Goal: Find specific page/section: Find specific page/section

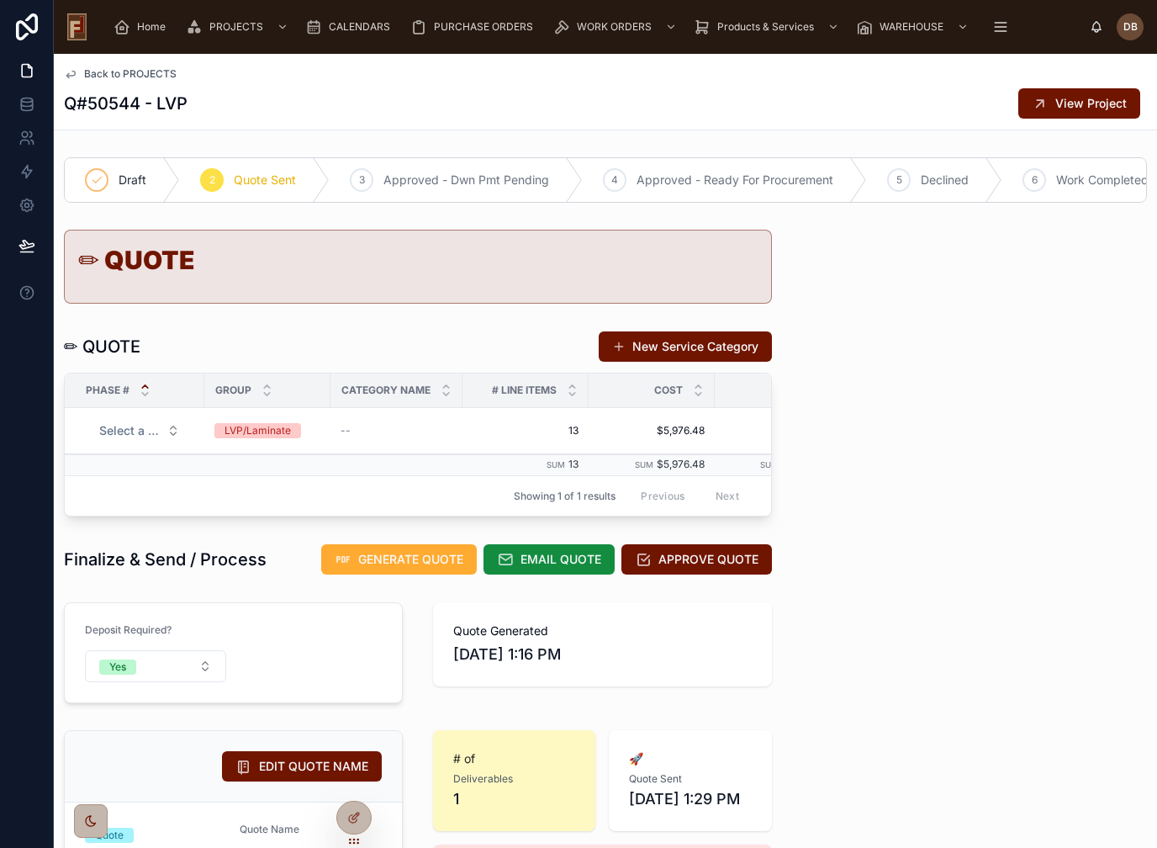
scroll to position [538, 0]
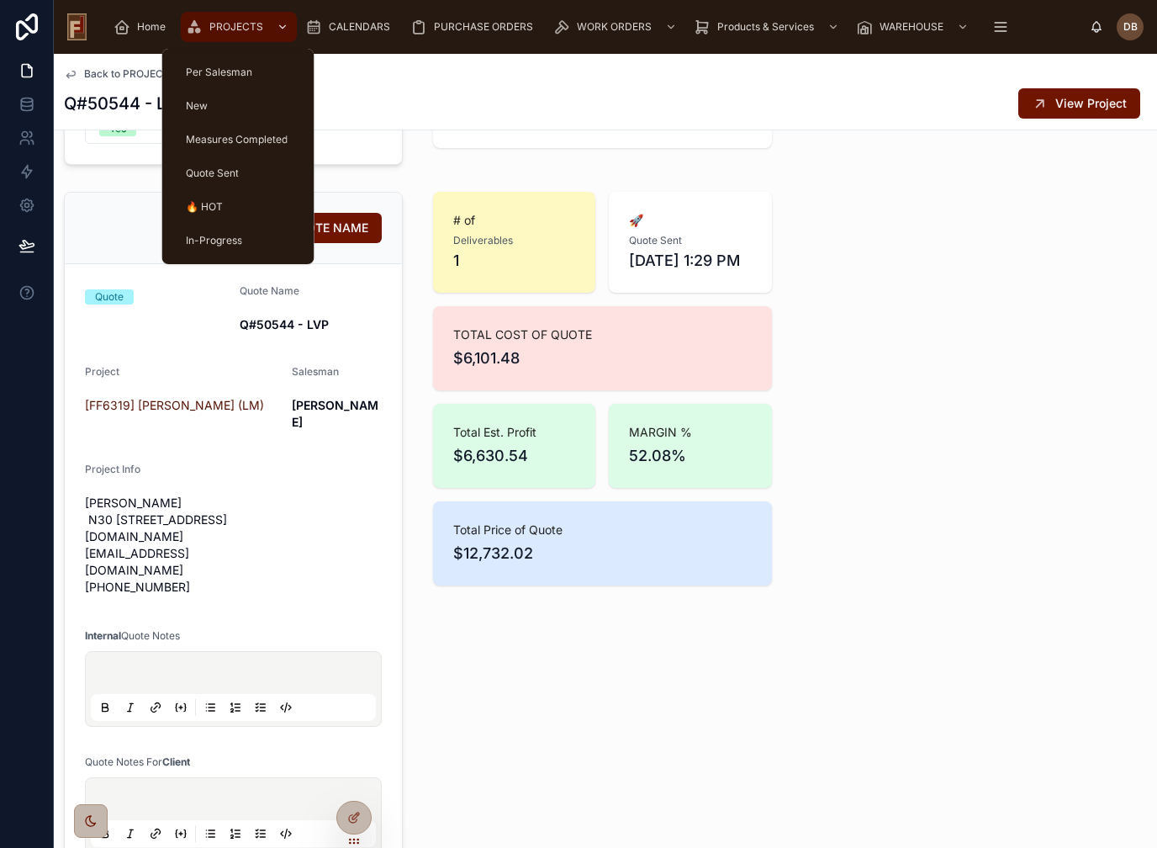
click at [235, 38] on div "PROJECTS" at bounding box center [239, 26] width 106 height 27
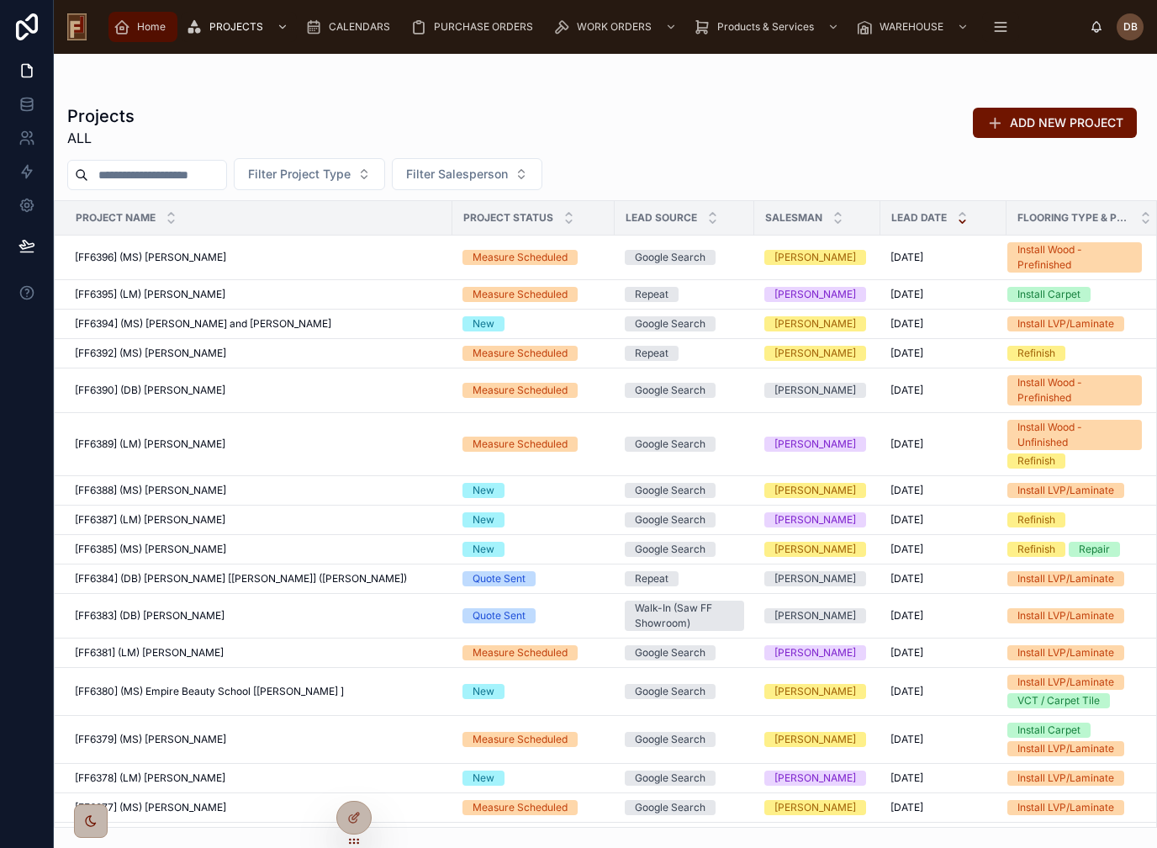
click at [140, 21] on span "Home" at bounding box center [151, 26] width 29 height 13
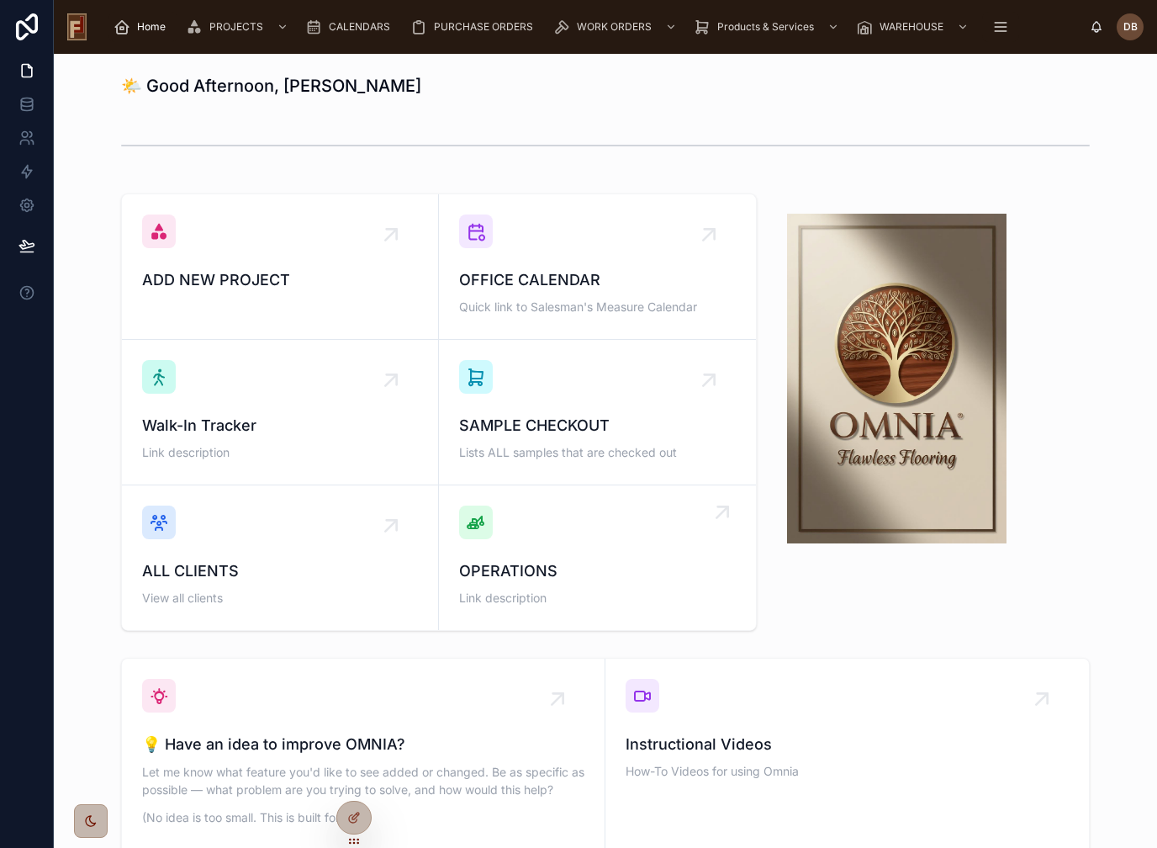
click at [521, 559] on span "OPERATIONS" at bounding box center [597, 571] width 277 height 24
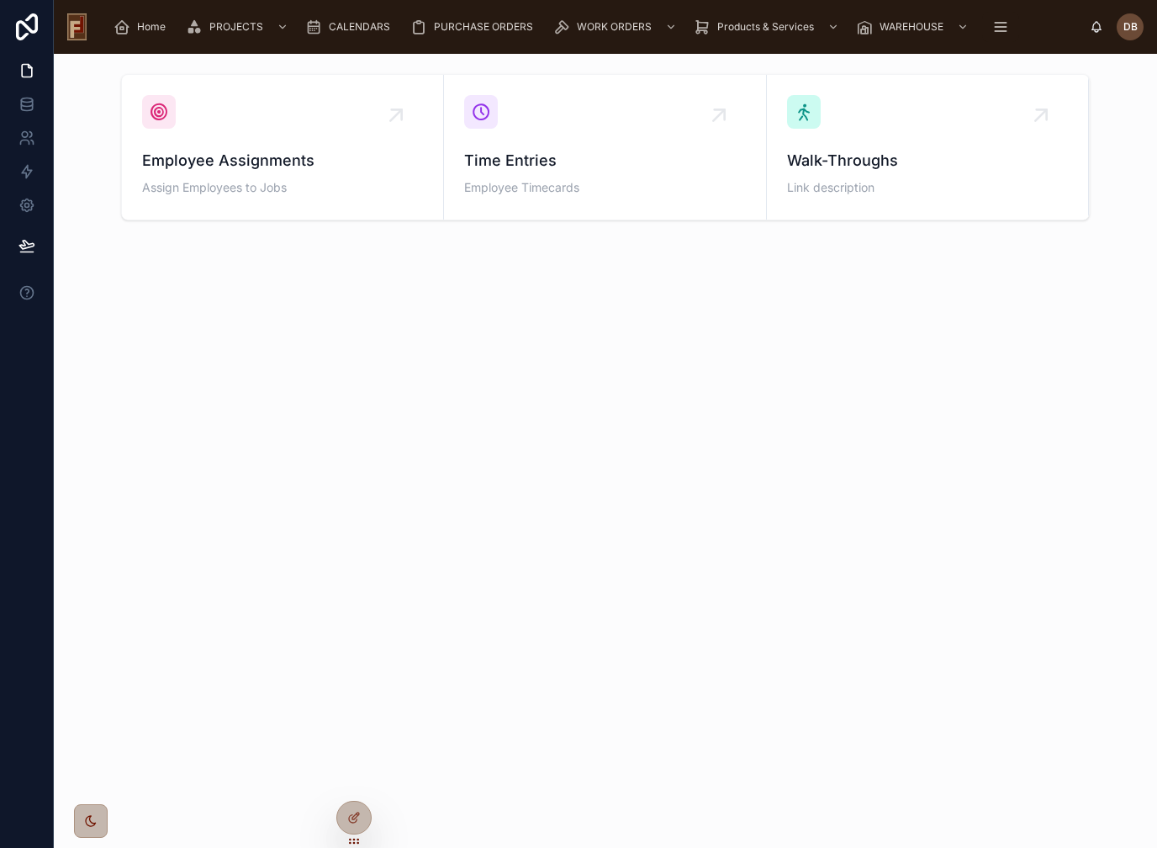
click at [332, 47] on div "Home PROJECTS CALENDARS PURCHASE ORDERS WORK ORDERS Products & Services WAREHOU…" at bounding box center [605, 27] width 1103 height 54
click at [352, 37] on div "CALENDARS" at bounding box center [351, 26] width 92 height 27
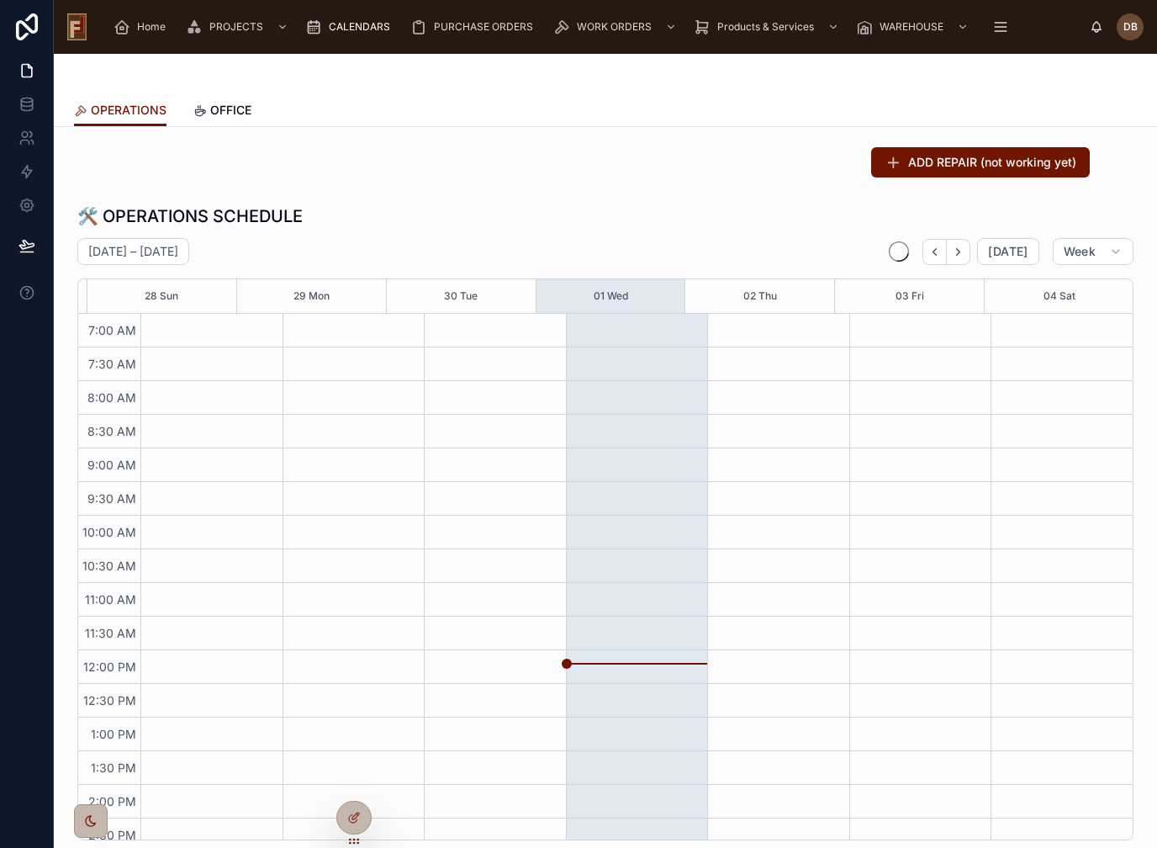
scroll to position [132, 0]
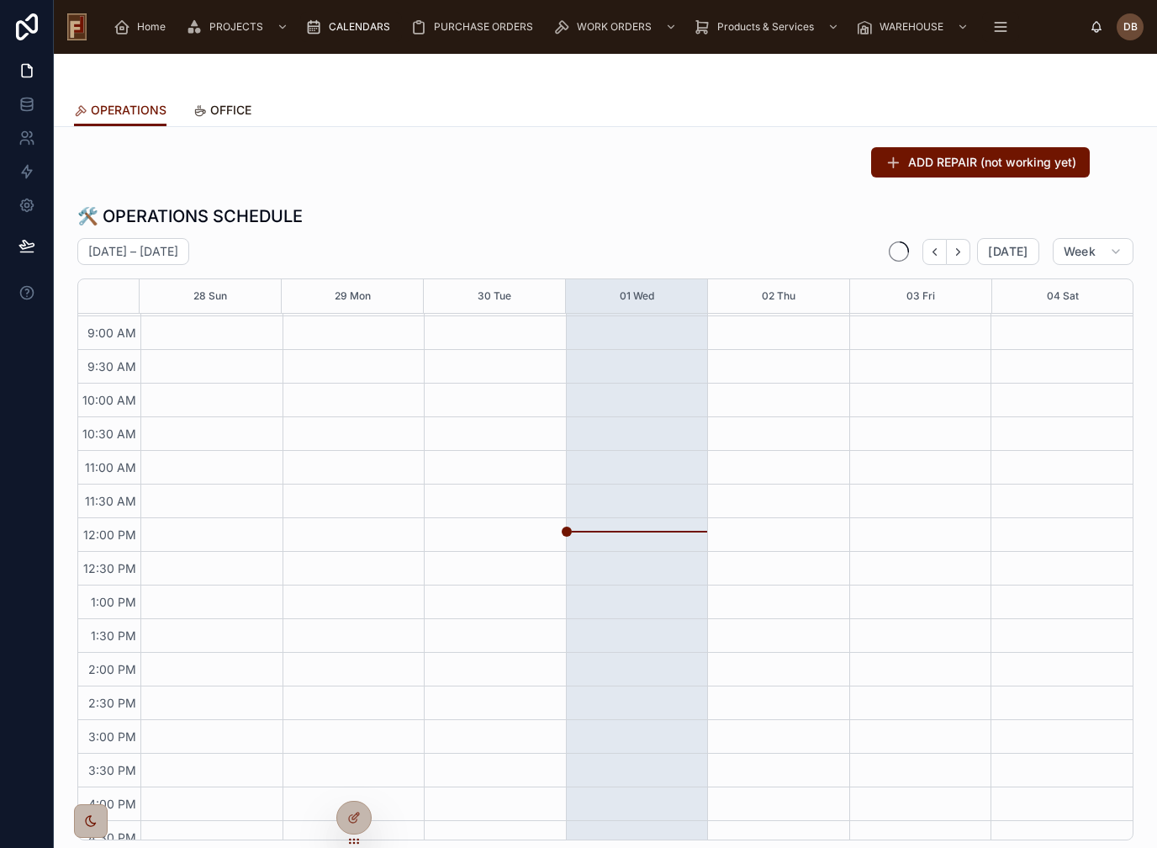
click at [219, 118] on span "OFFICE" at bounding box center [230, 110] width 41 height 17
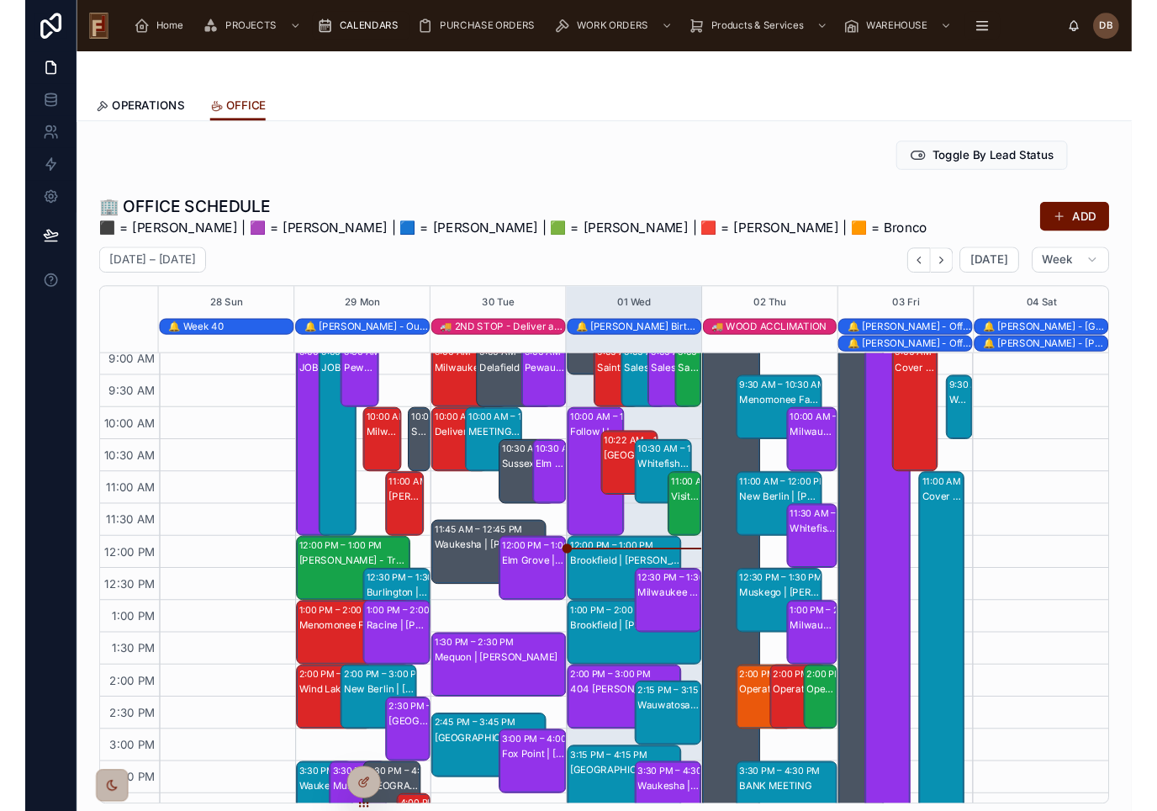
scroll to position [126, 0]
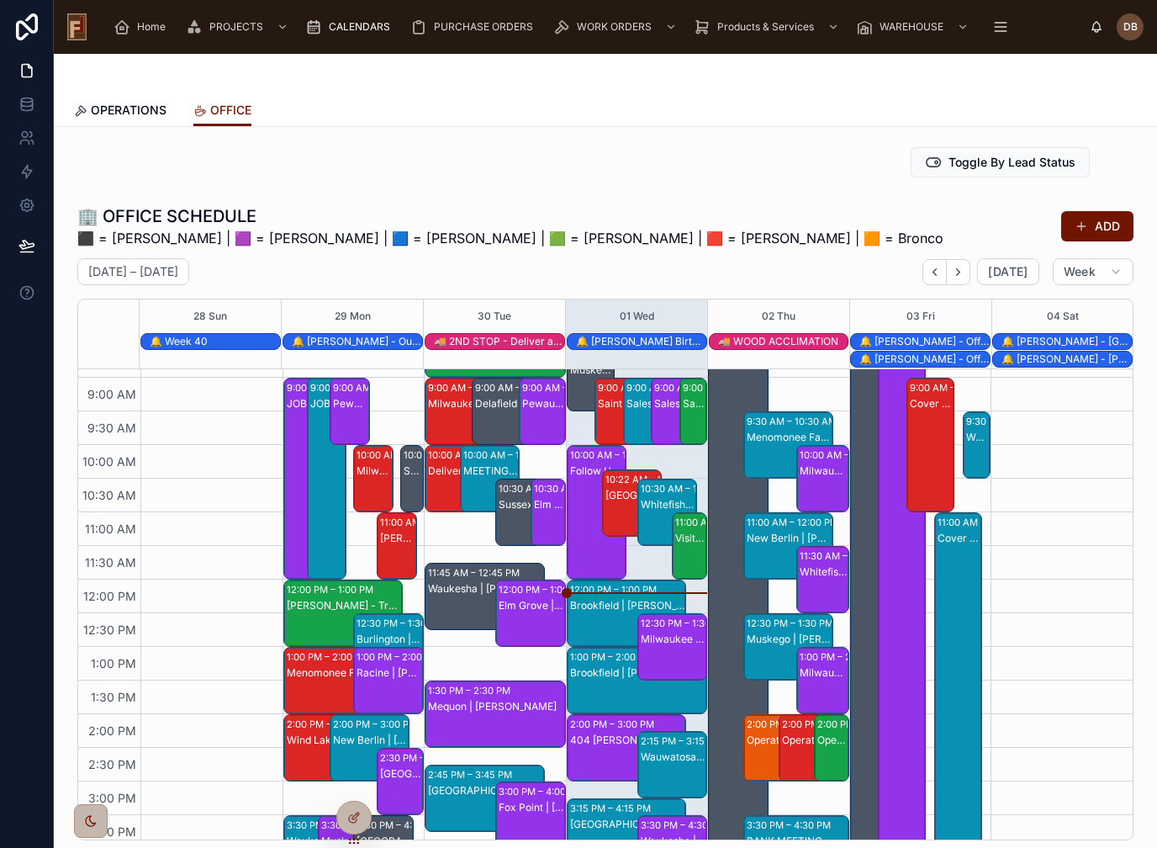
click at [621, 492] on div "[GEOGRAPHIC_DATA] | [PERSON_NAME]" at bounding box center [632, 495] width 55 height 13
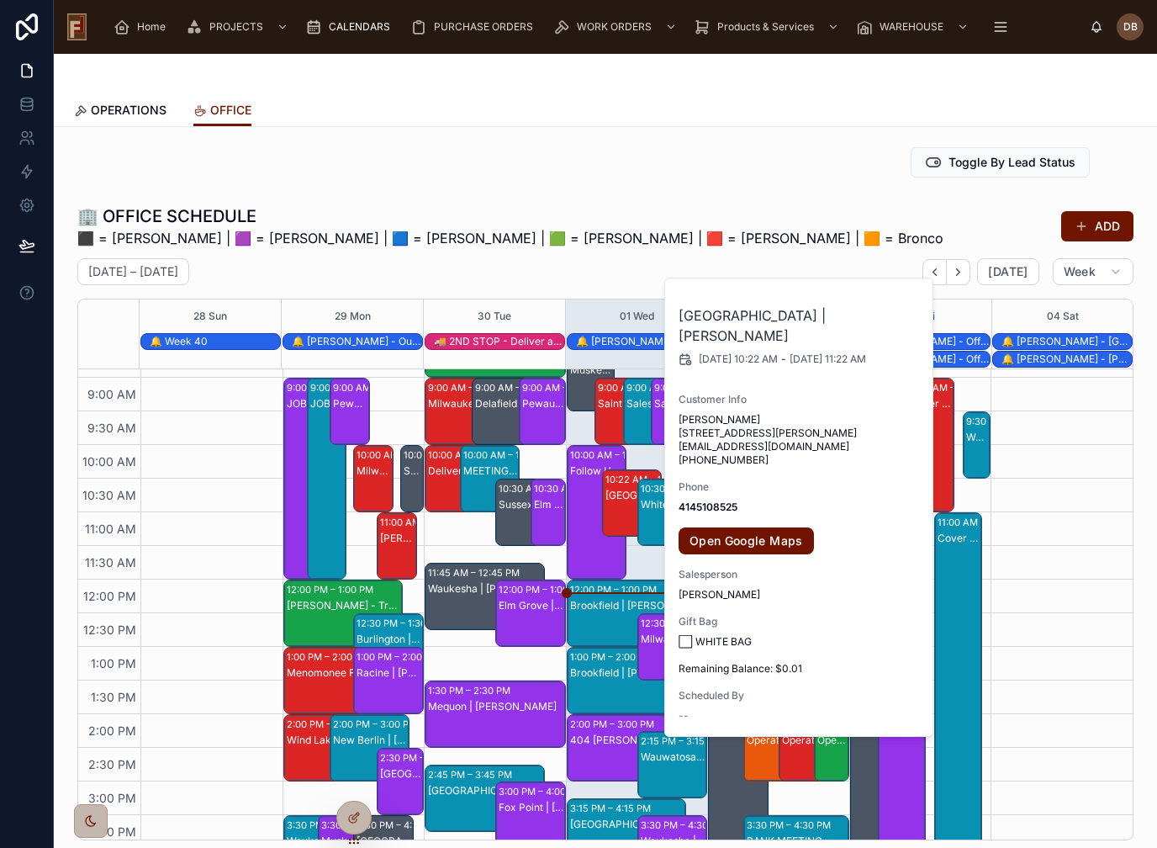
click at [608, 405] on div "Saint [PERSON_NAME] | [PERSON_NAME]" at bounding box center [619, 403] width 43 height 13
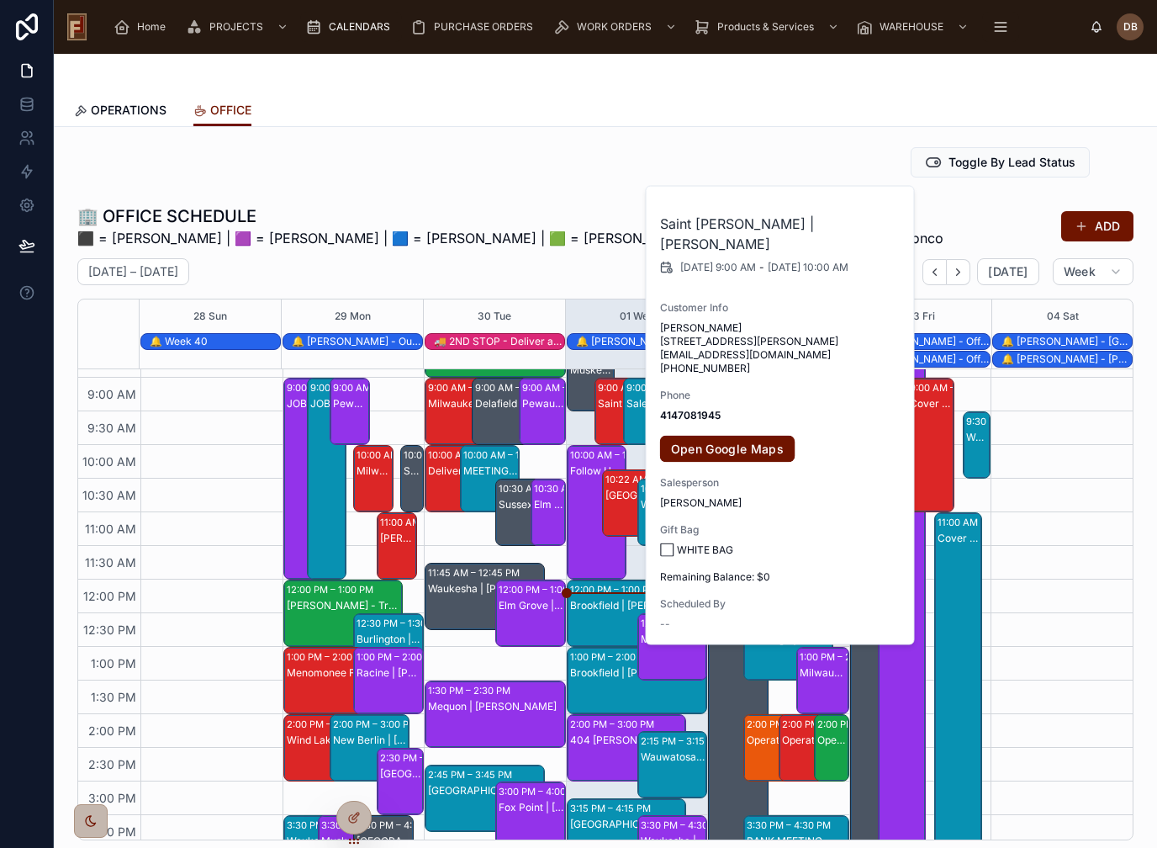
click at [615, 498] on div "[GEOGRAPHIC_DATA] | [PERSON_NAME]" at bounding box center [632, 495] width 55 height 13
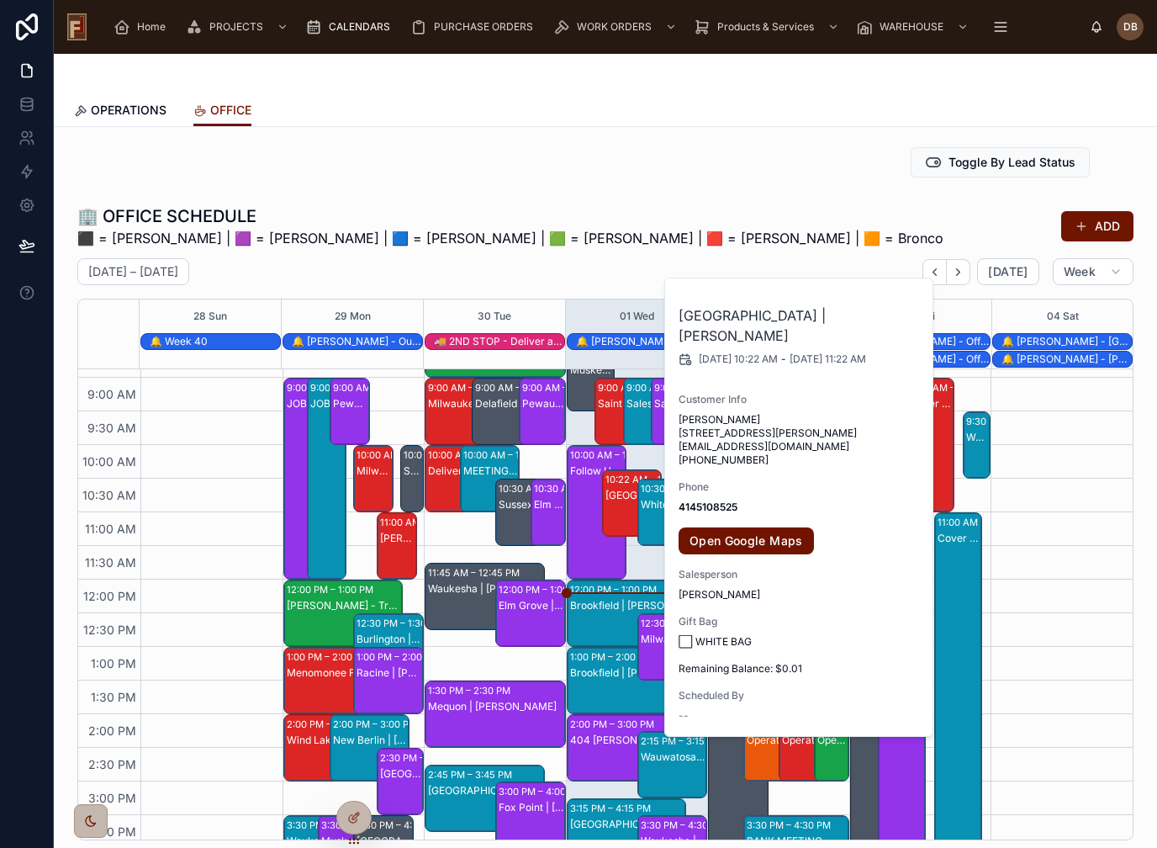
click at [612, 398] on div "Saint [PERSON_NAME] | [PERSON_NAME]" at bounding box center [619, 403] width 43 height 13
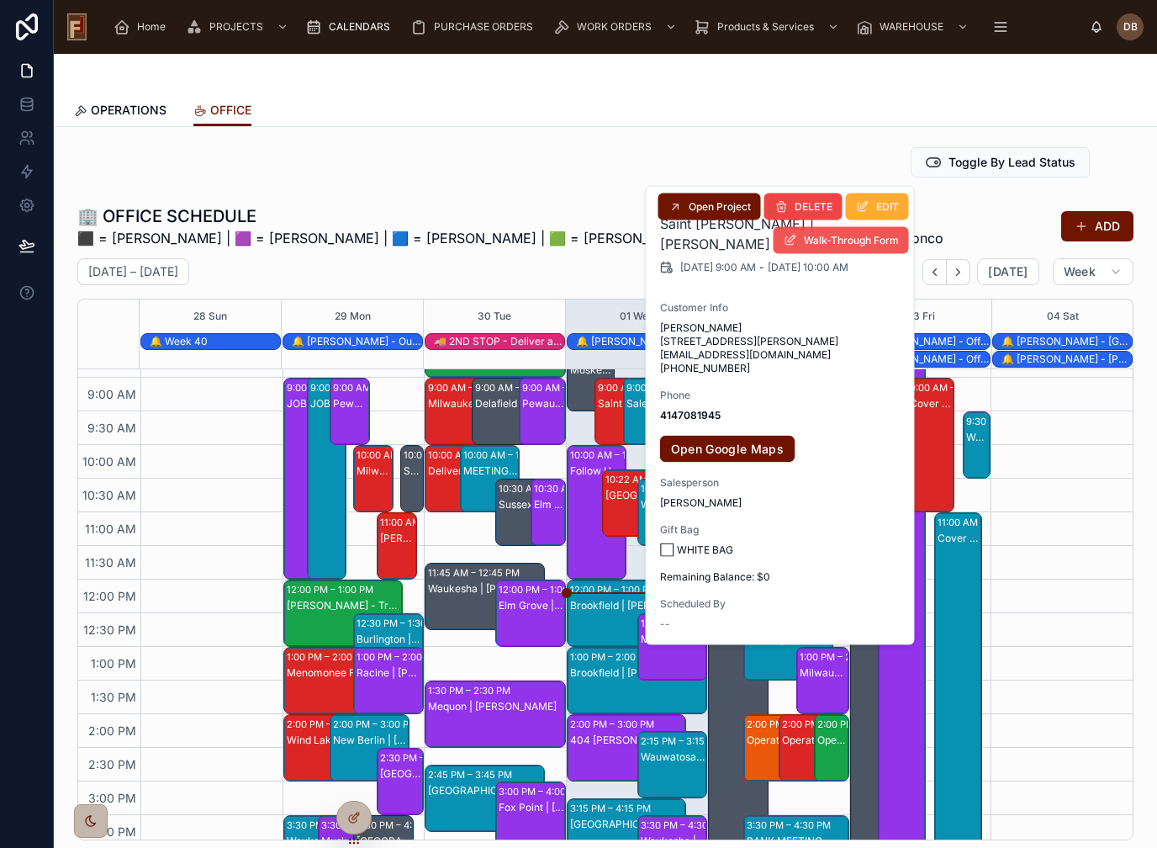
click at [864, 248] on button "Walk-Through Form" at bounding box center [841, 240] width 135 height 27
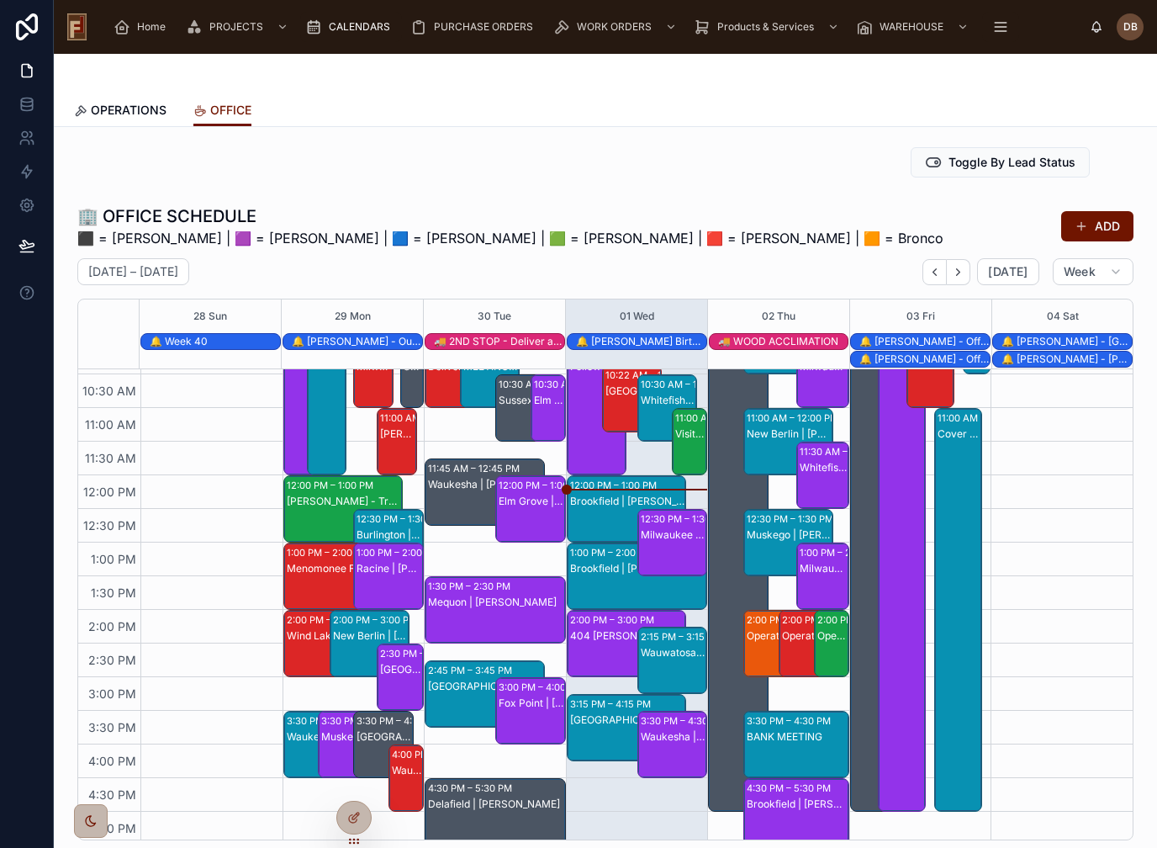
scroll to position [225, 0]
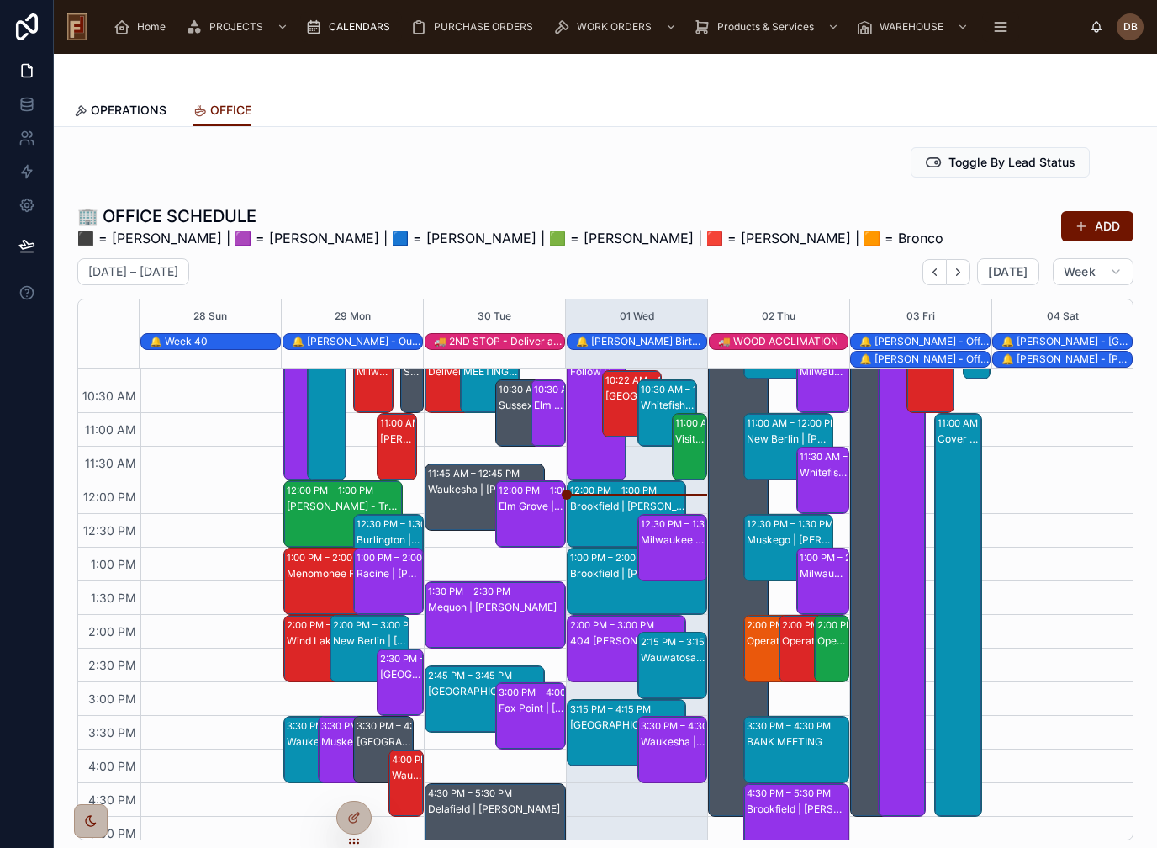
click at [313, 570] on div "Menomonee Falls | [PERSON_NAME]" at bounding box center [344, 573] width 114 height 13
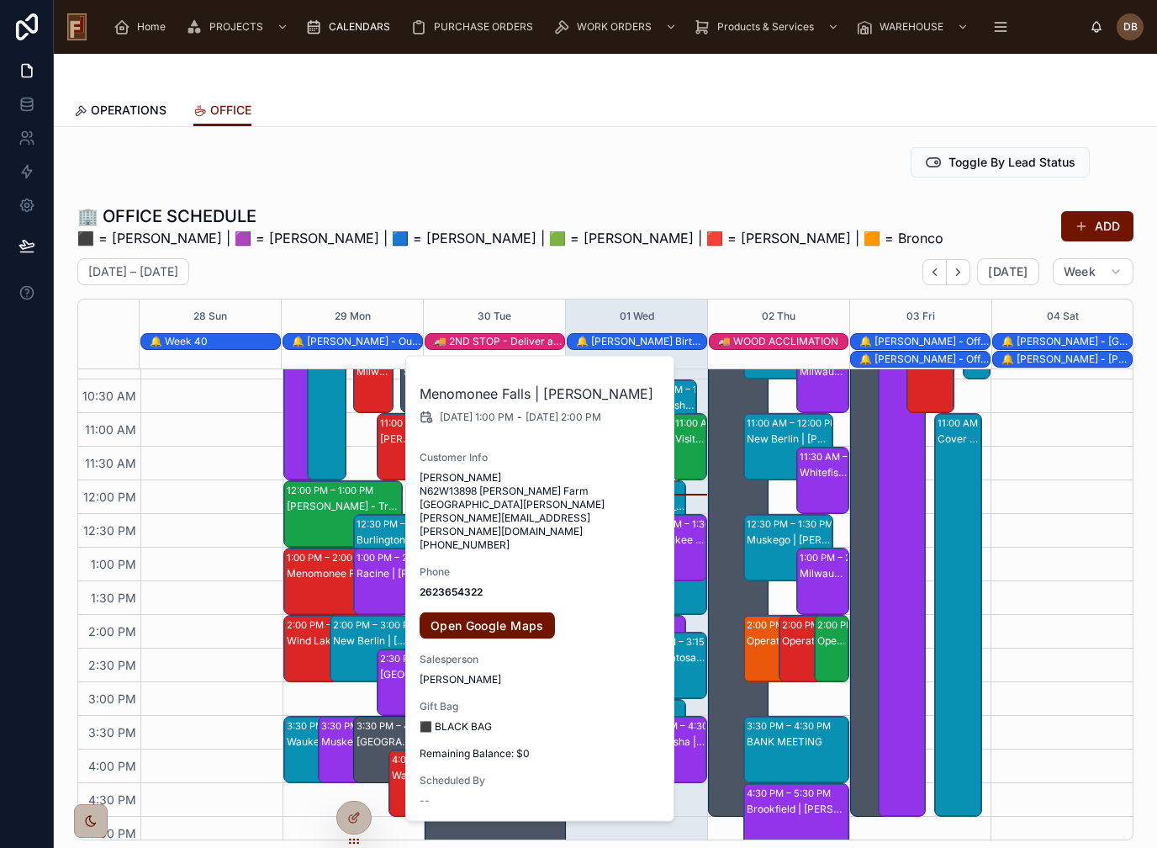
click at [746, 235] on div "🏢 OFFICE SCHEDULE ⬛ = David B | 🟪 = Lance | 🟦 = Marcus | 🟩 = Justin | 🟥 = Kline…" at bounding box center [605, 226] width 1056 height 44
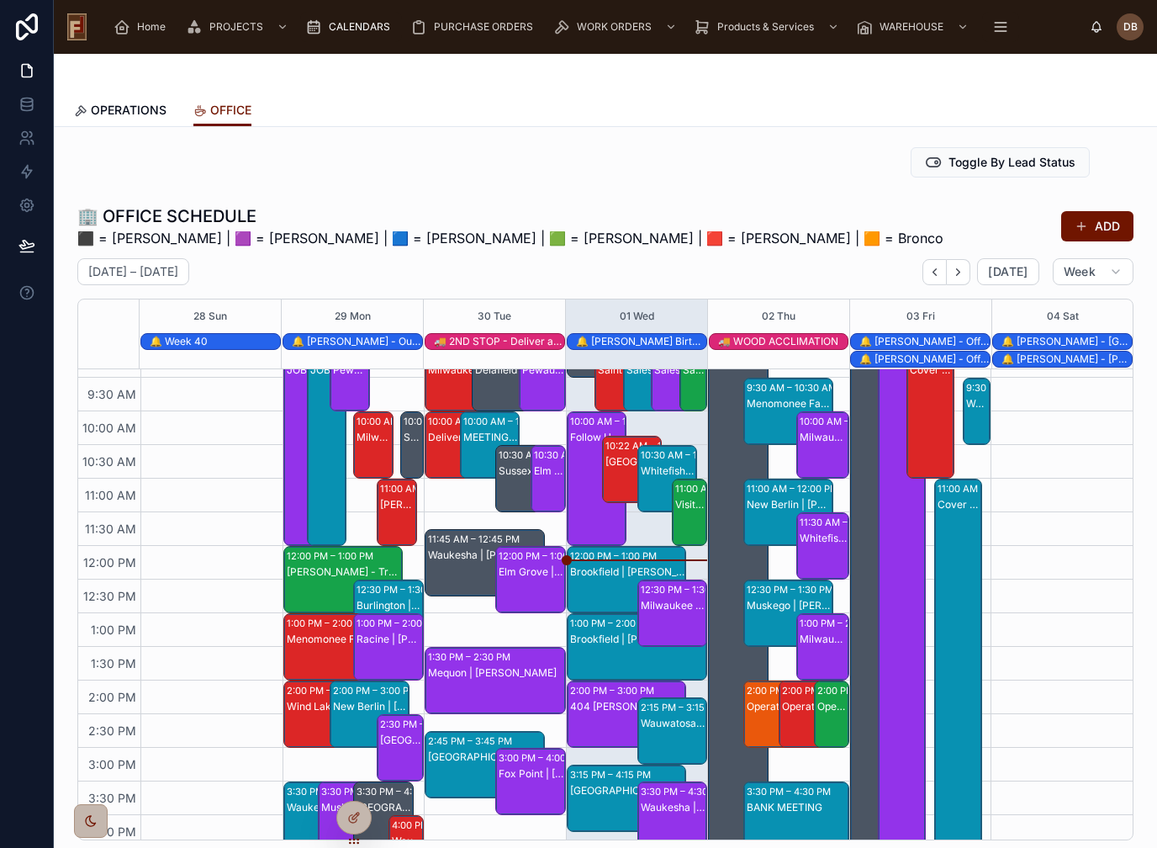
scroll to position [153, 0]
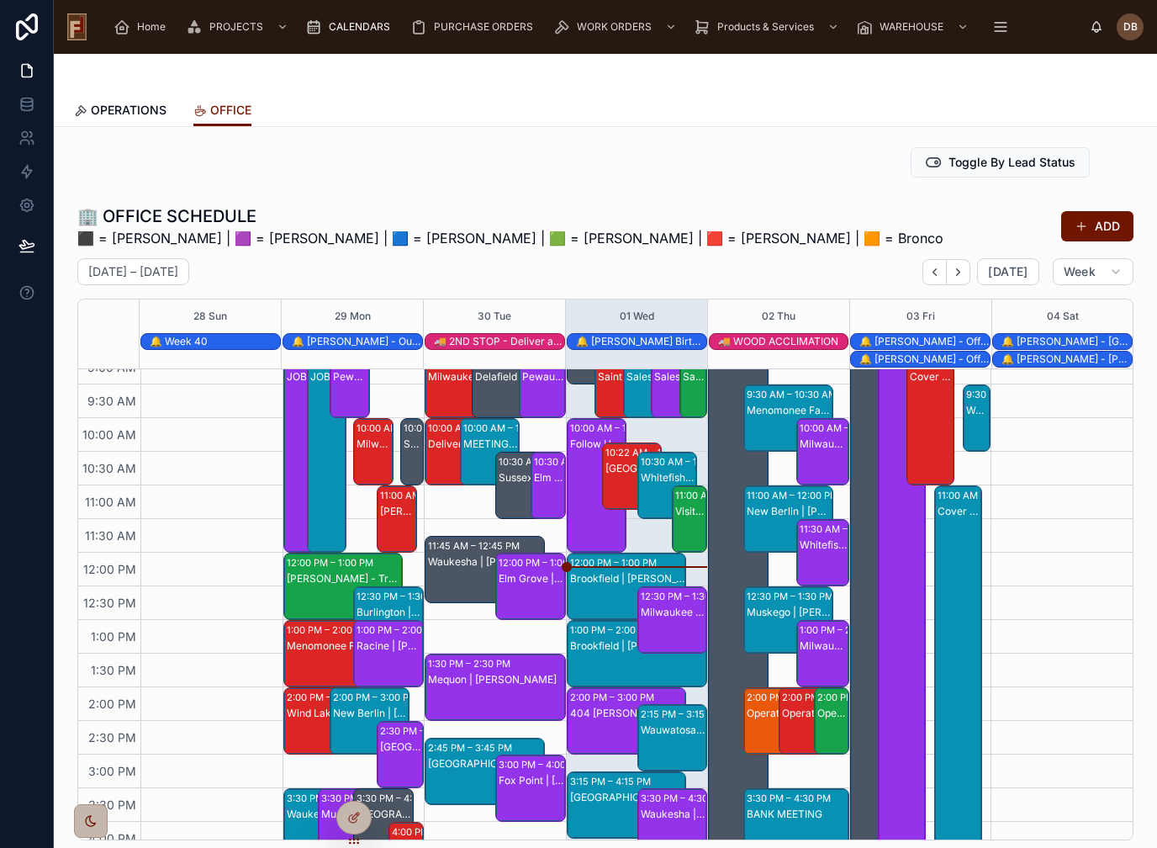
click at [393, 515] on div "[PERSON_NAME] Corners | [PERSON_NAME]" at bounding box center [397, 511] width 34 height 13
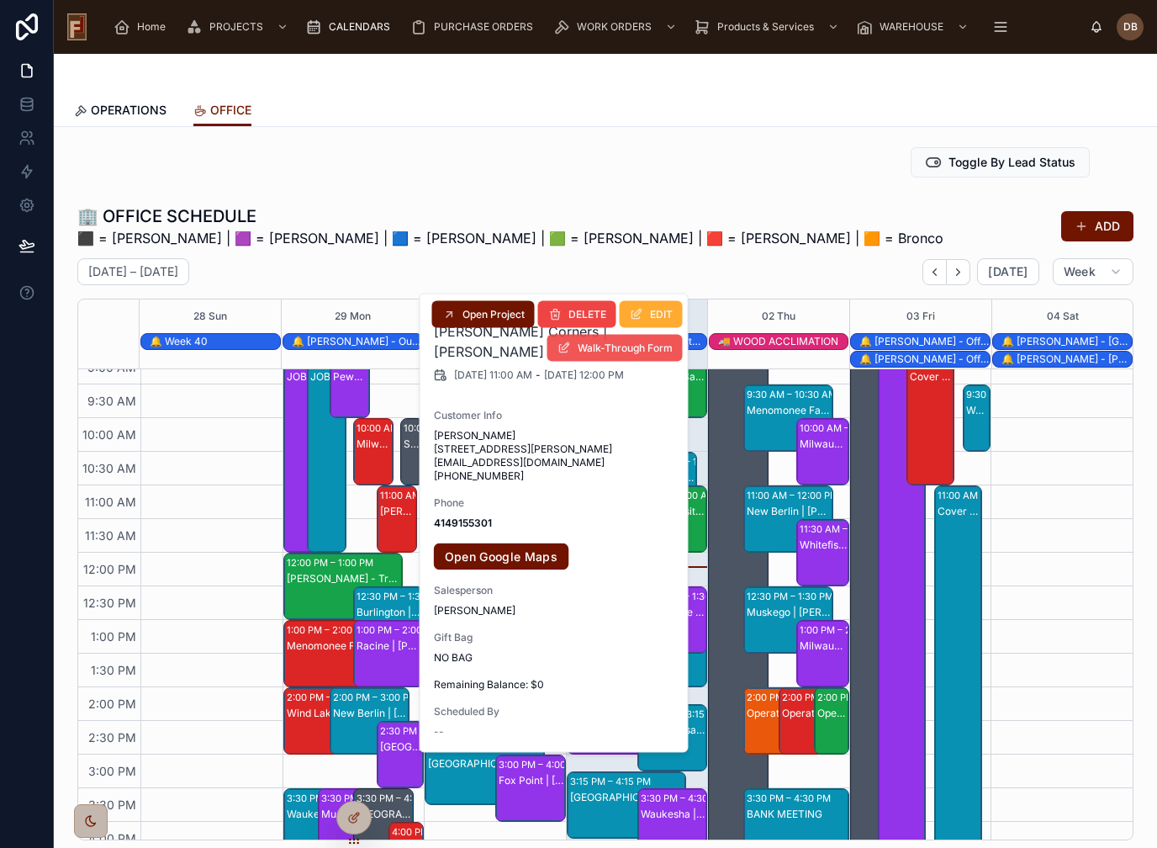
click at [636, 351] on span "Walk-Through Form" at bounding box center [625, 347] width 95 height 13
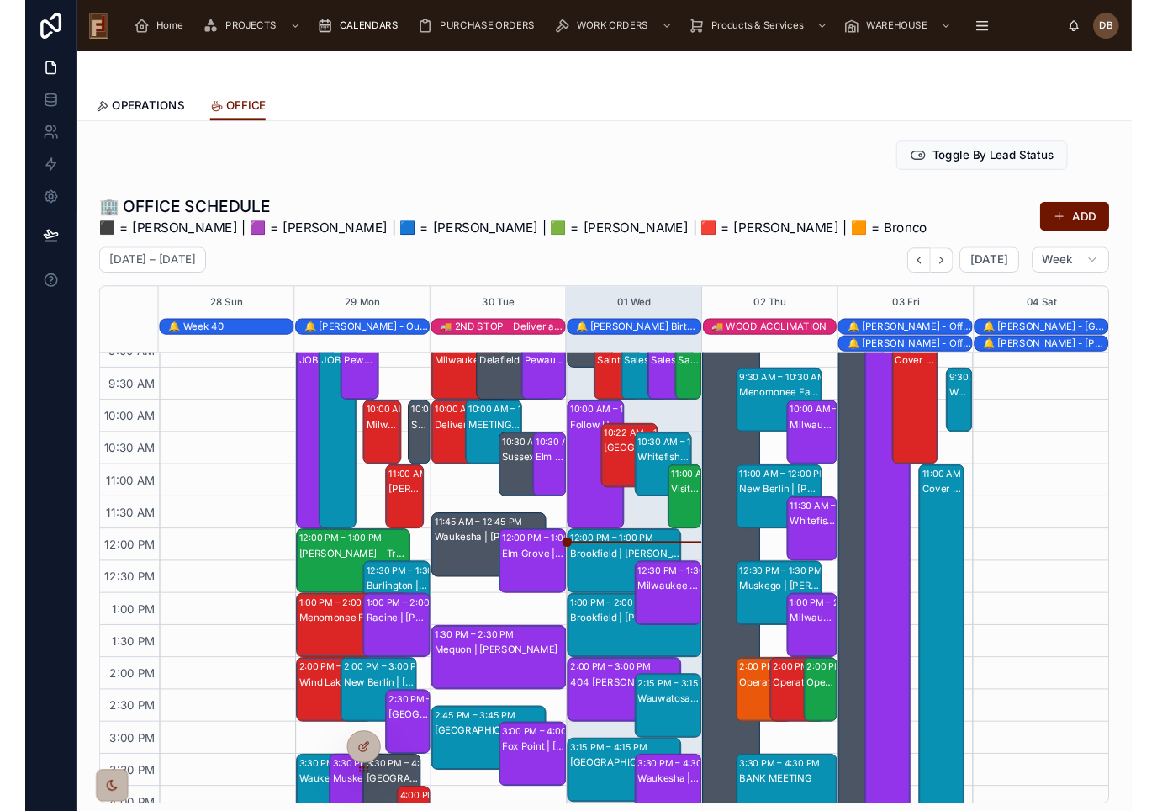
scroll to position [37, 0]
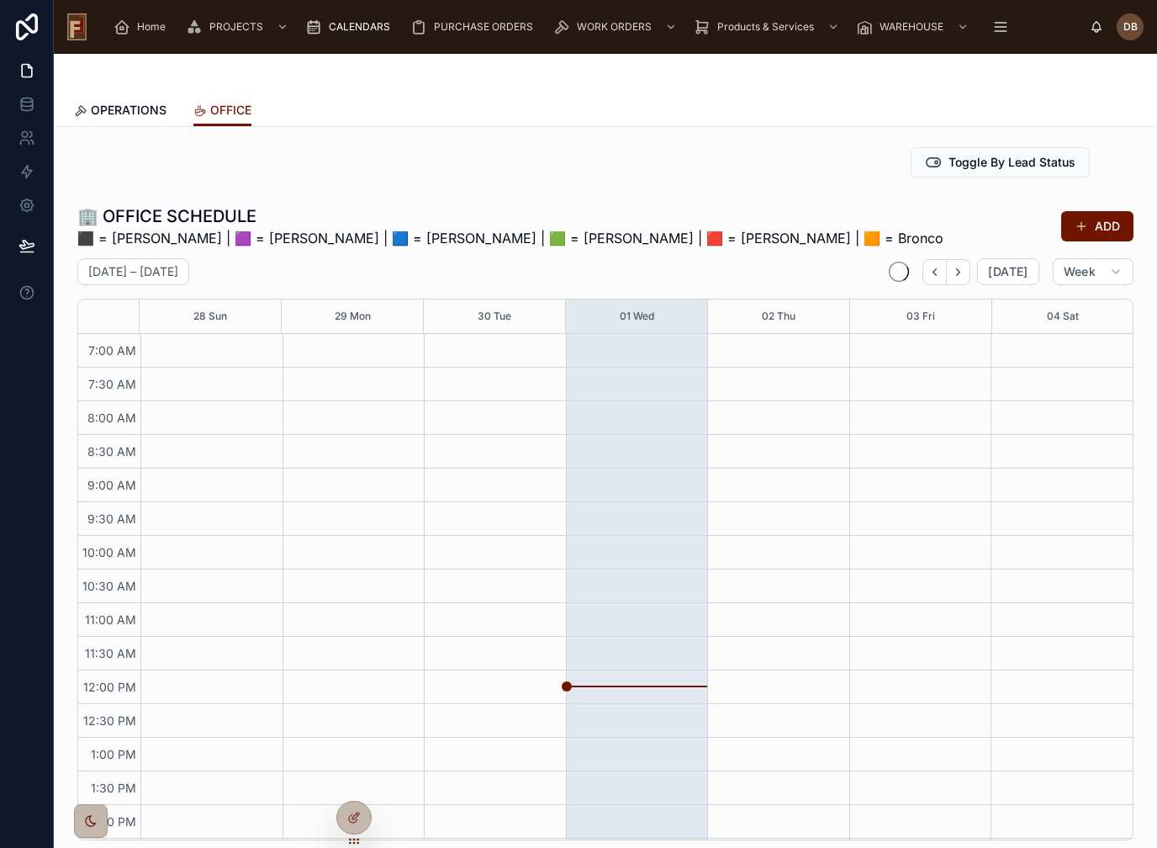
scroll to position [287, 0]
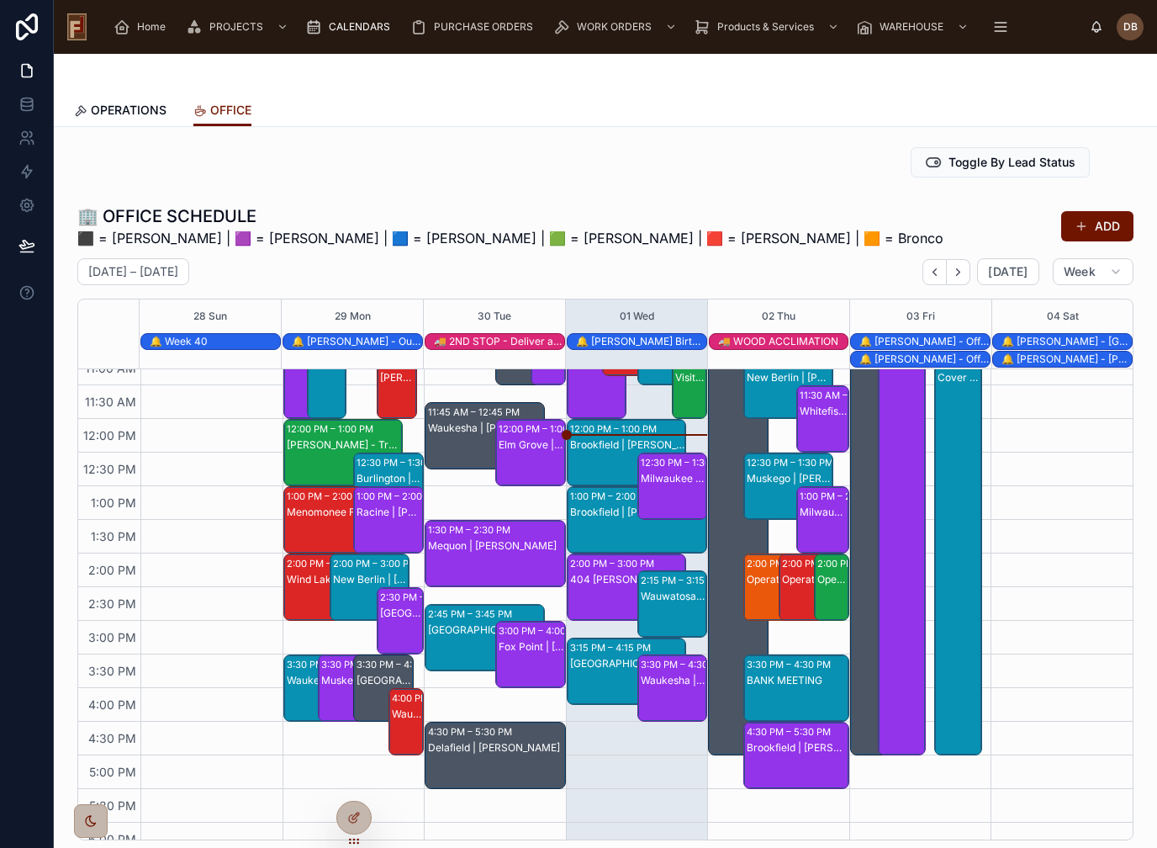
click at [674, 471] on div "Milwaukee | [PERSON_NAME]" at bounding box center [674, 503] width 66 height 64
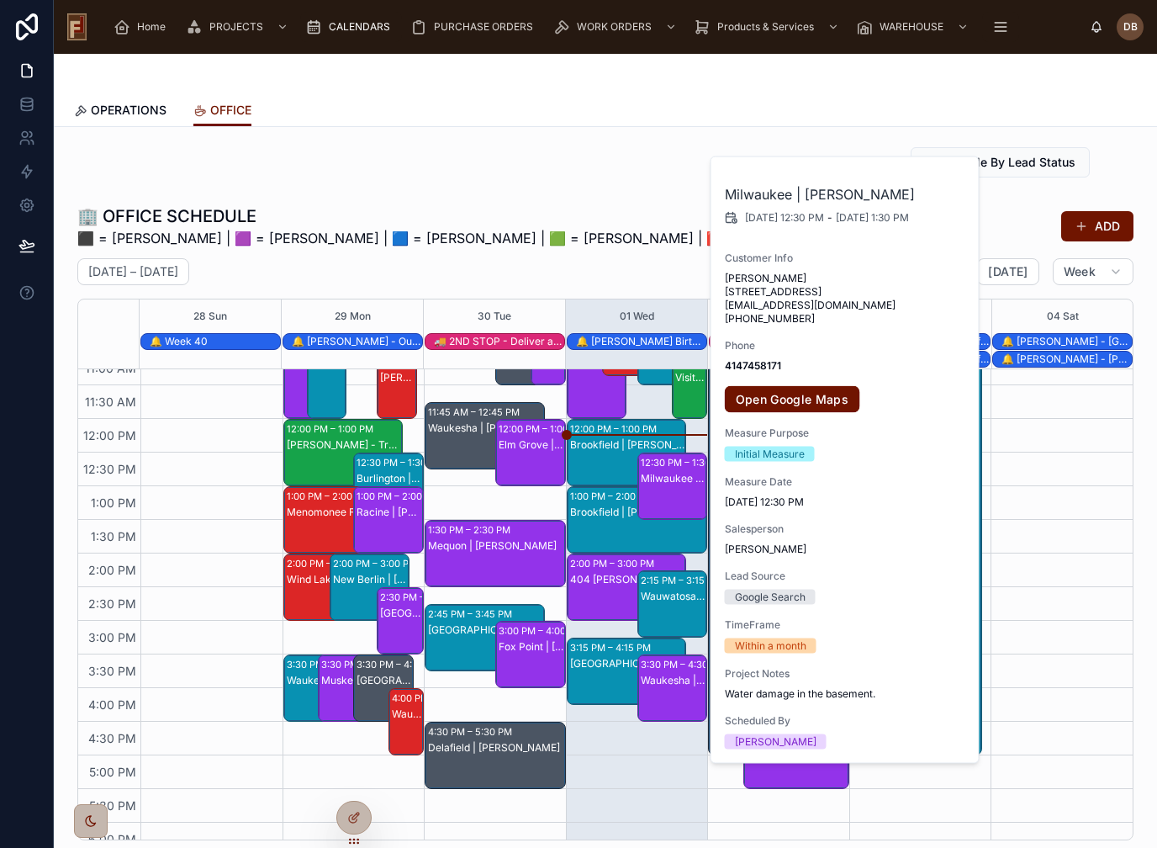
click at [626, 102] on div "OPERATIONS OFFICE" at bounding box center [605, 110] width 1063 height 32
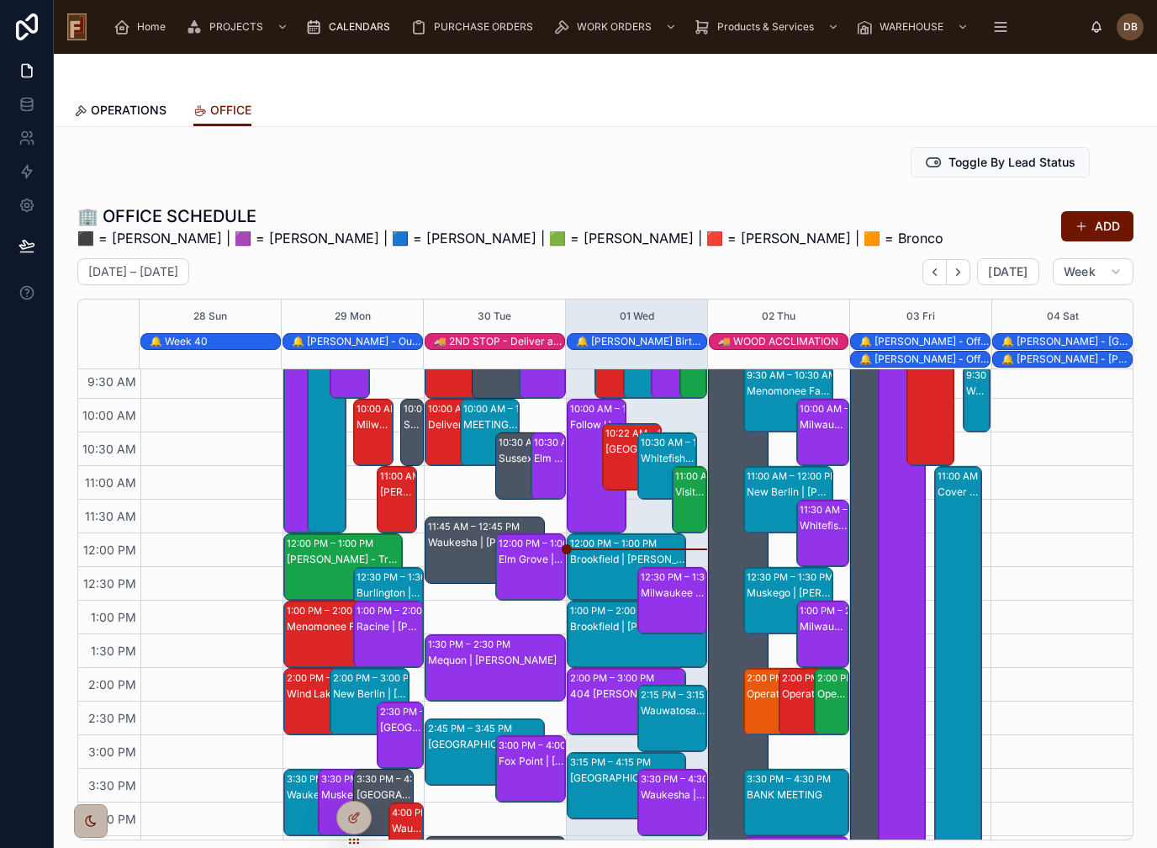
scroll to position [171, 0]
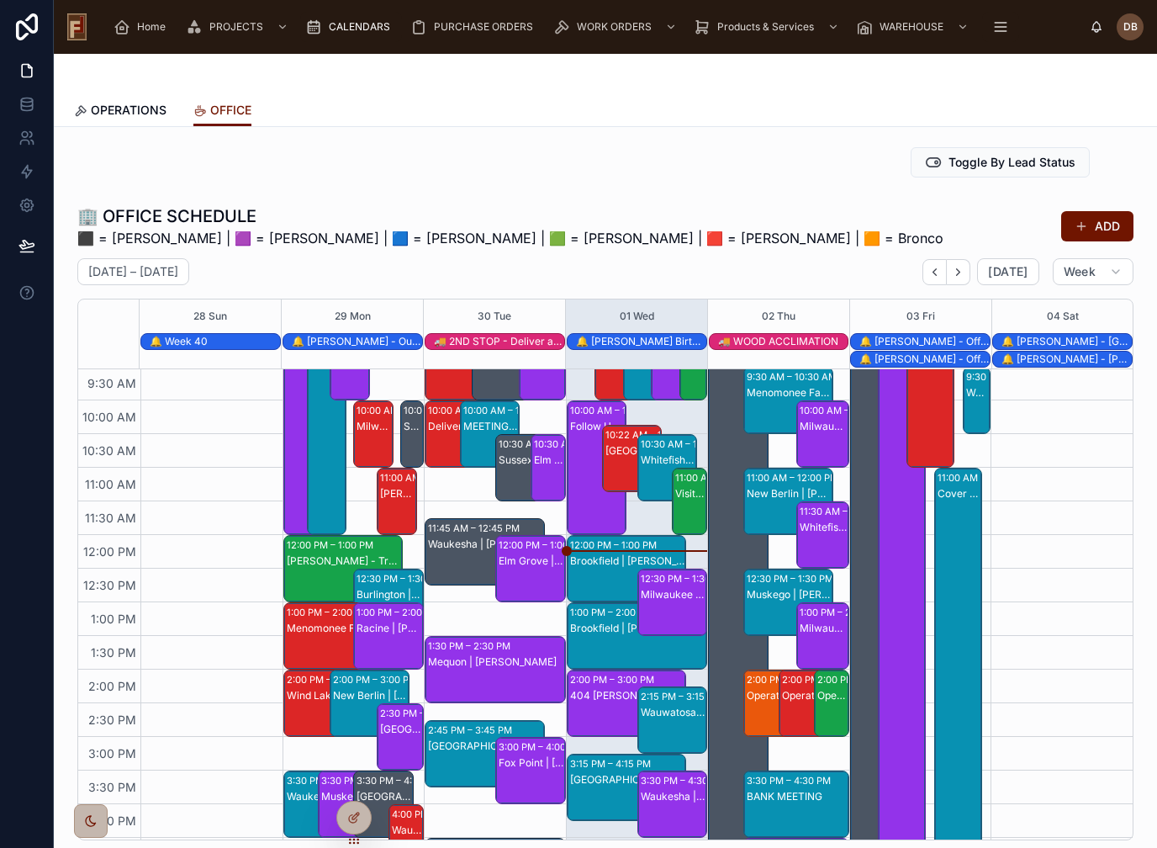
click at [617, 443] on div "[GEOGRAPHIC_DATA] | [PERSON_NAME]" at bounding box center [632, 475] width 55 height 64
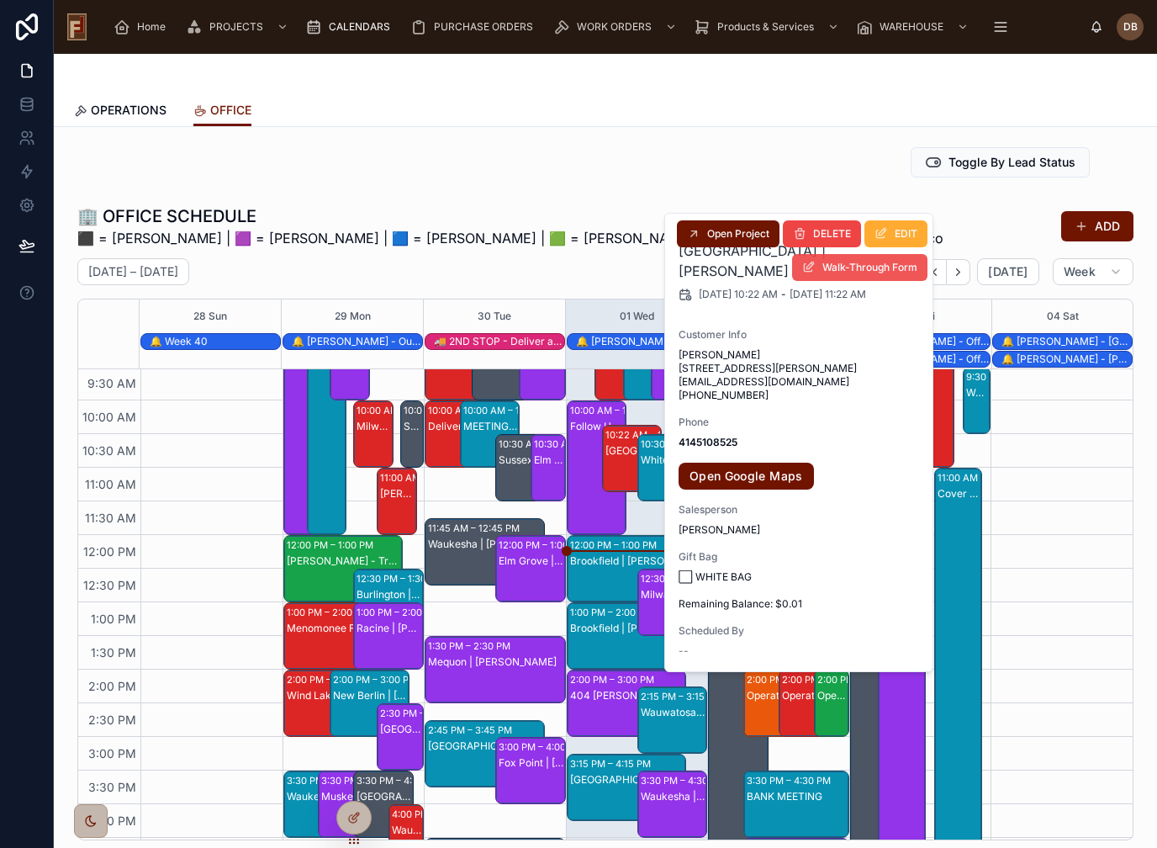
click at [880, 274] on button "Walk-Through Form" at bounding box center [859, 267] width 135 height 27
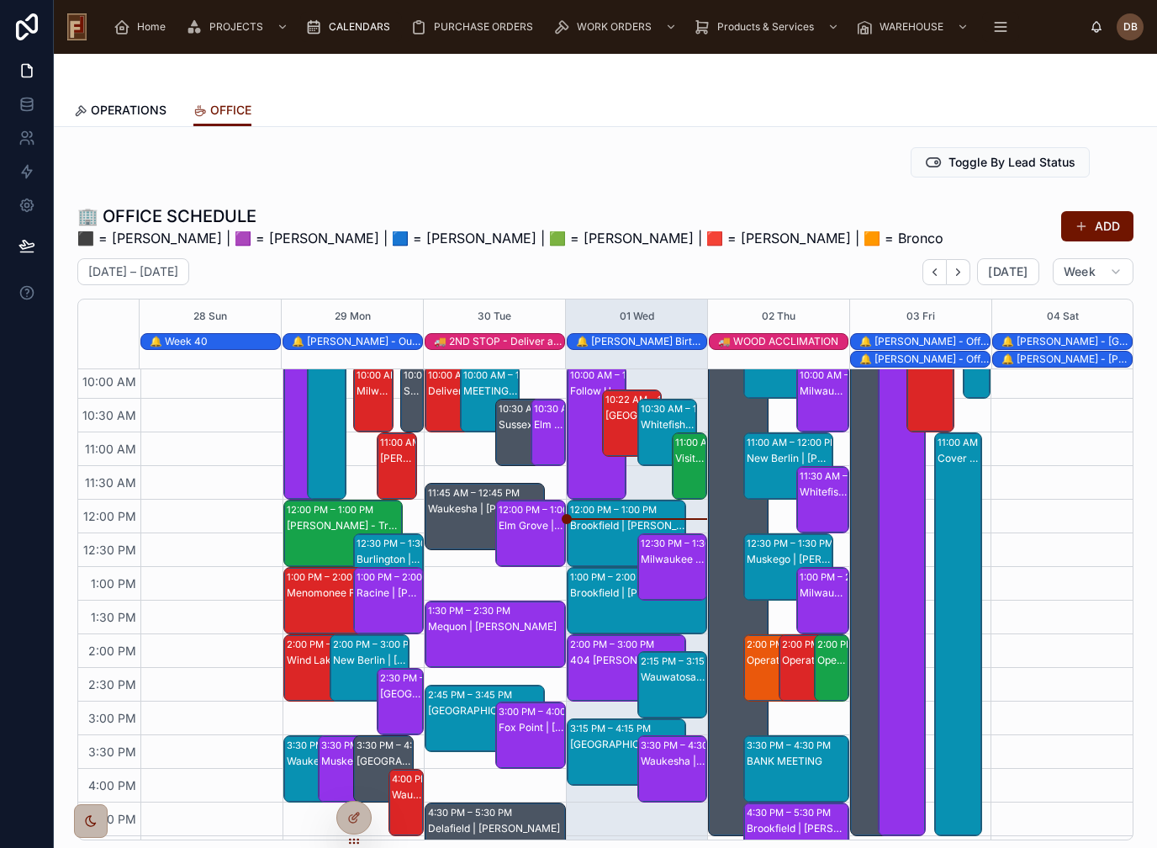
scroll to position [198, 0]
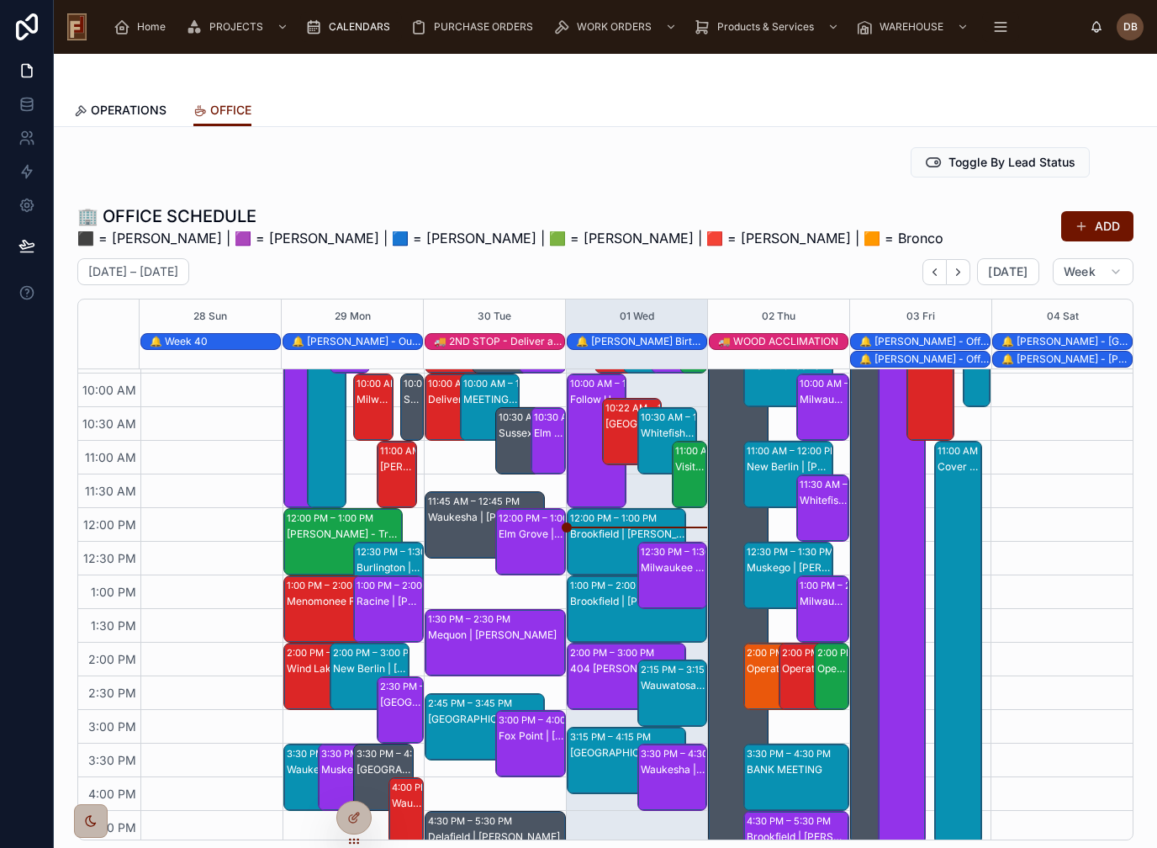
click at [621, 416] on div "[GEOGRAPHIC_DATA] | [PERSON_NAME]" at bounding box center [632, 448] width 55 height 64
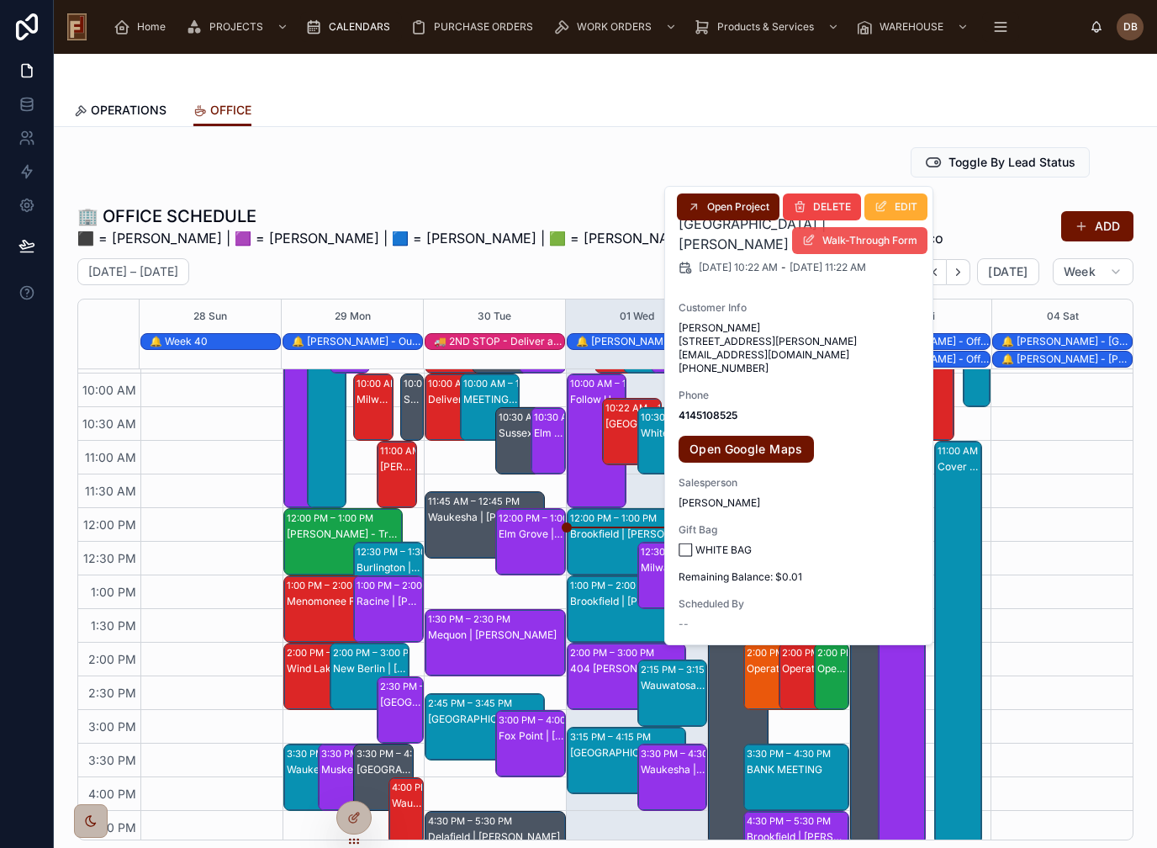
click at [853, 246] on span "Walk-Through Form" at bounding box center [869, 240] width 95 height 13
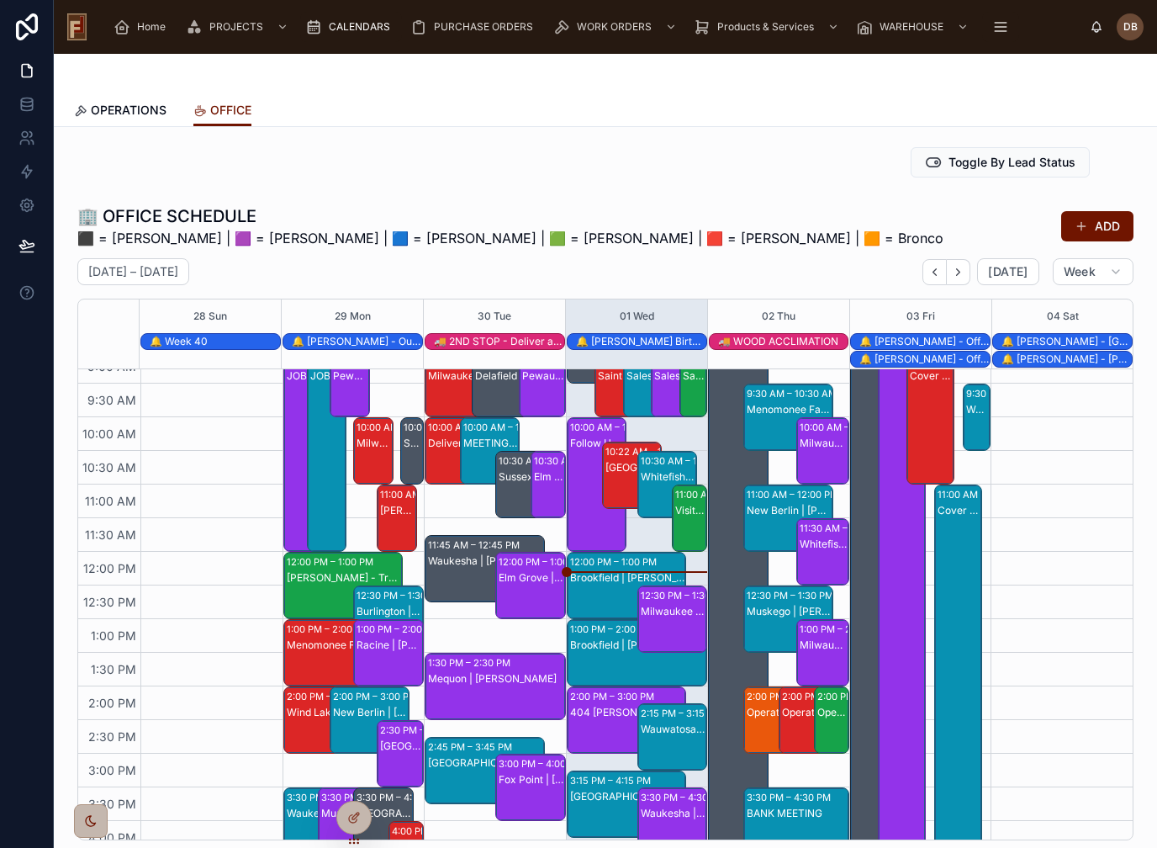
scroll to position [141, 0]
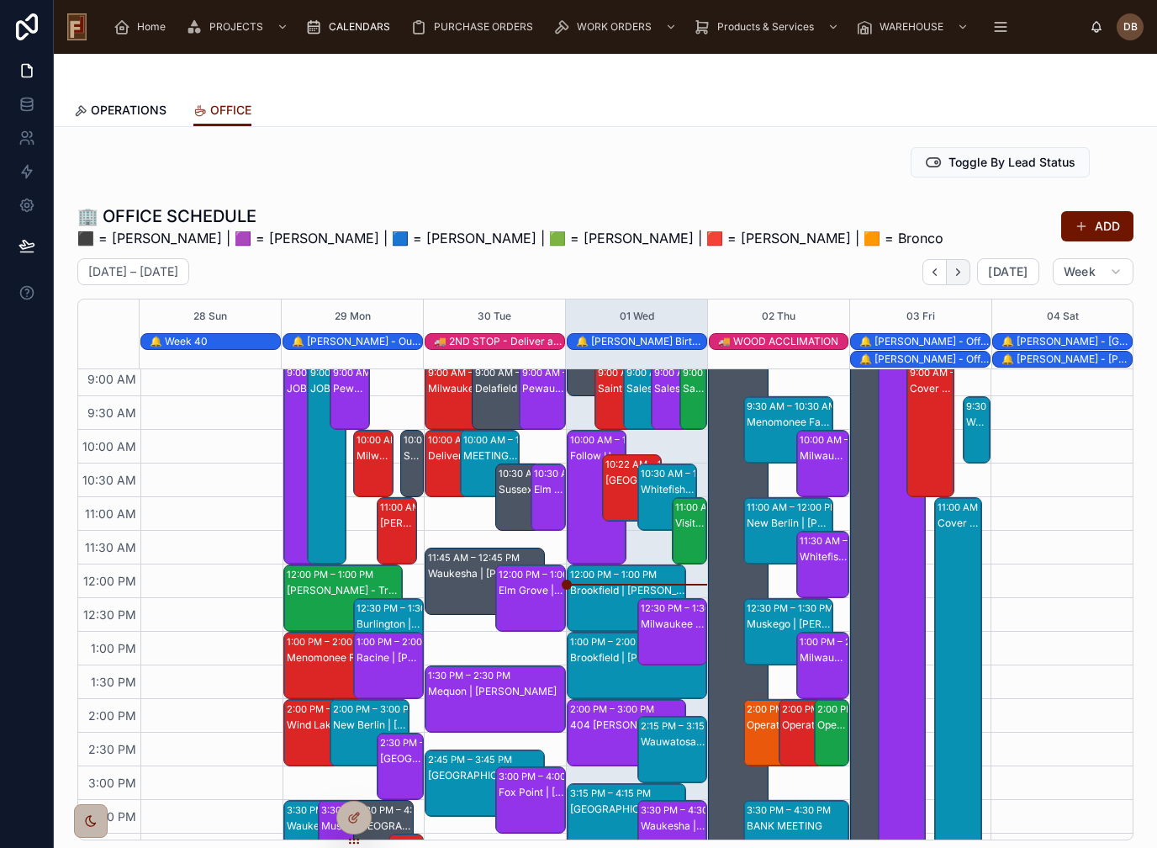
click at [960, 273] on icon "Next" at bounding box center [958, 271] width 3 height 7
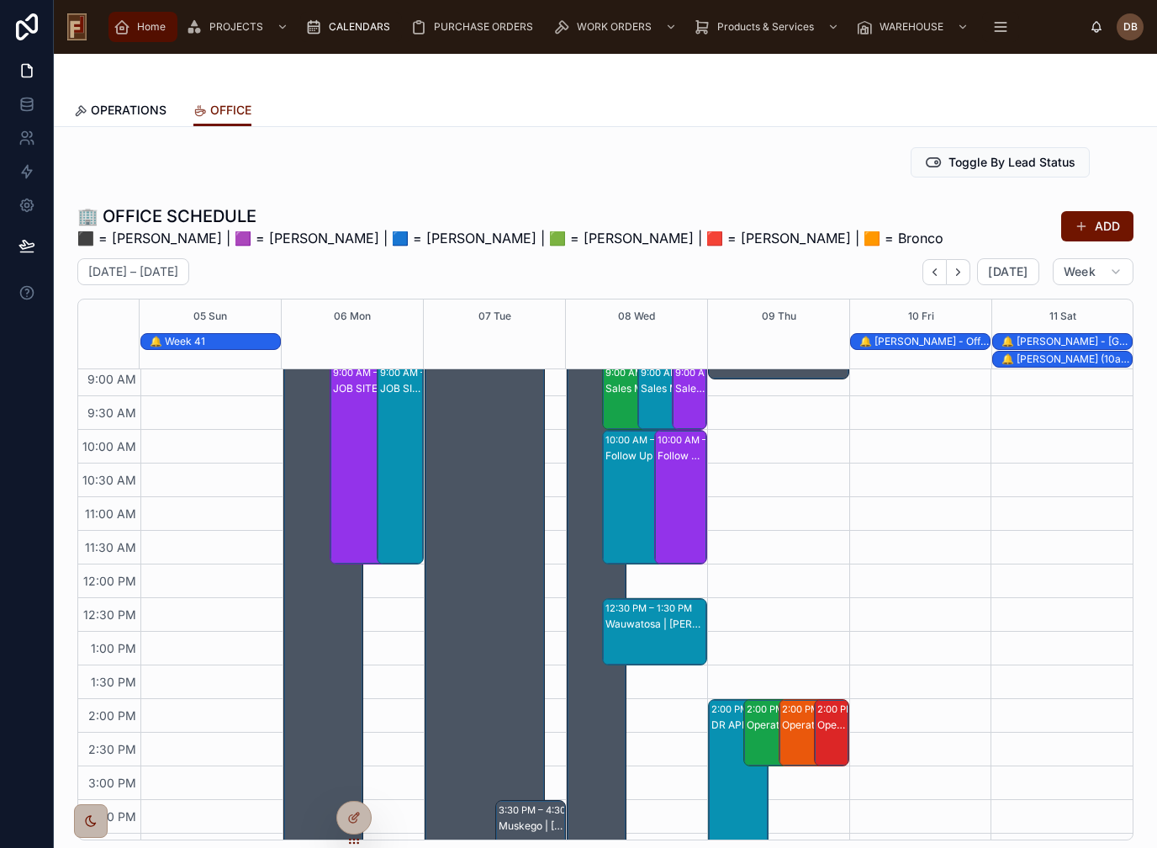
click at [146, 25] on span "Home" at bounding box center [151, 26] width 29 height 13
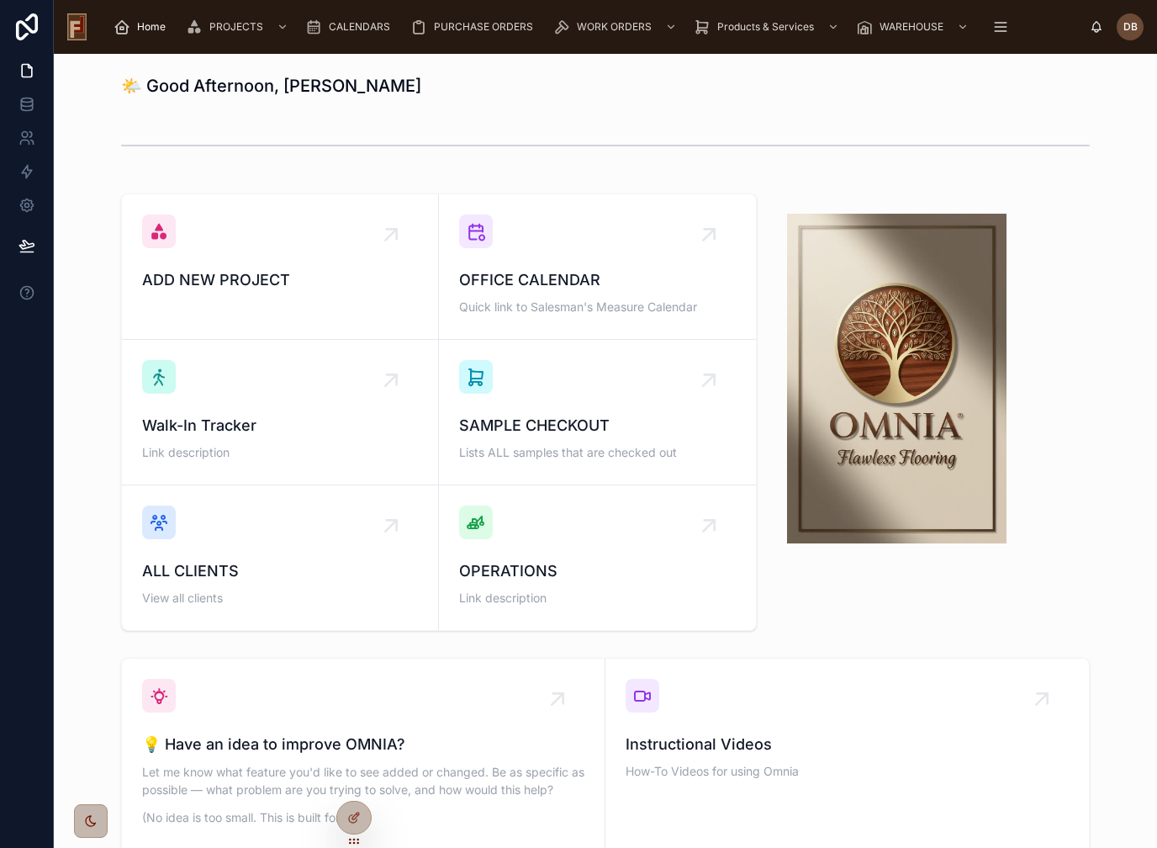
click at [233, 77] on h1 "🌤️ Good Afternoon, [PERSON_NAME]" at bounding box center [271, 86] width 300 height 24
click at [394, 124] on div at bounding box center [605, 145] width 1076 height 55
